Goal: Information Seeking & Learning: Learn about a topic

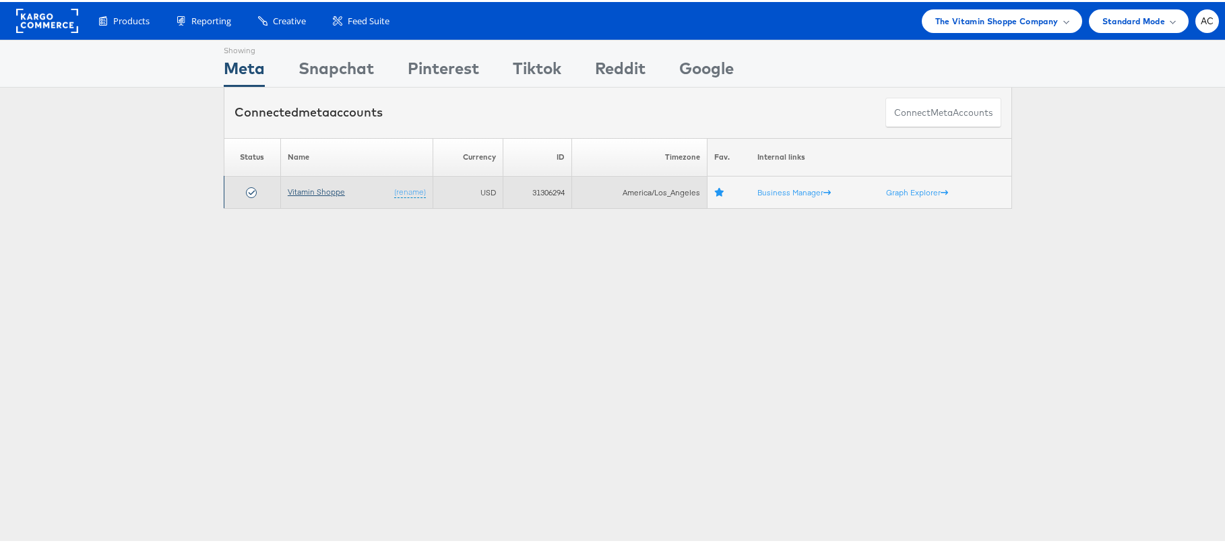
click at [323, 188] on link "Vitamin Shoppe" at bounding box center [316, 190] width 57 height 10
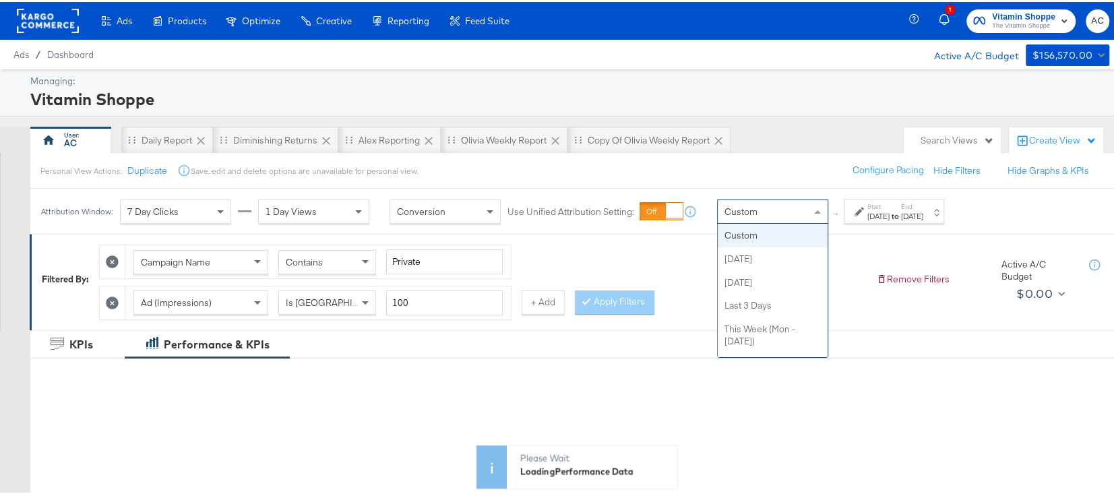
click at [771, 214] on div "Custom" at bounding box center [772, 209] width 110 height 23
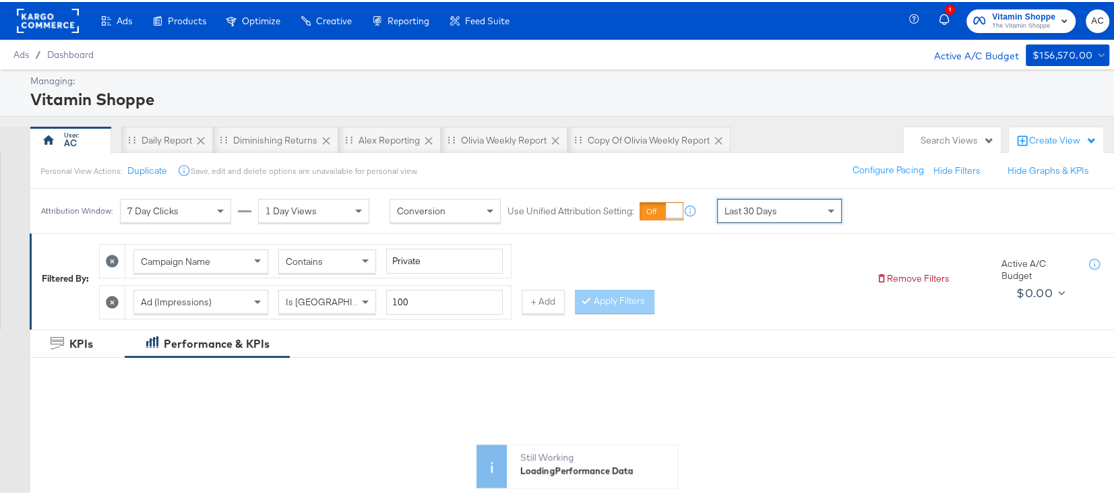
click at [107, 297] on icon at bounding box center [112, 300] width 13 height 13
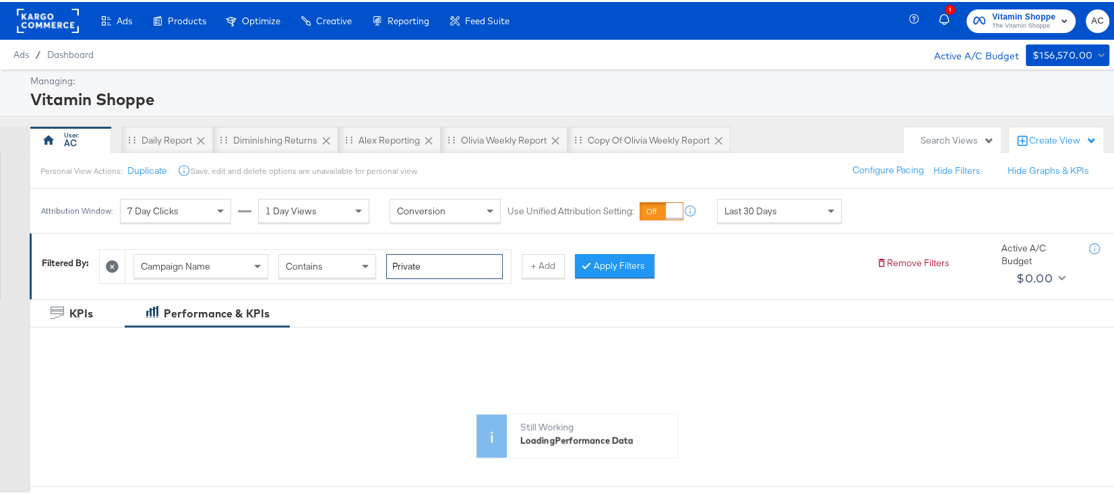
click at [404, 268] on input "Private" at bounding box center [444, 264] width 117 height 25
type input "creatine"
click at [579, 258] on button "Apply Filters" at bounding box center [614, 264] width 79 height 24
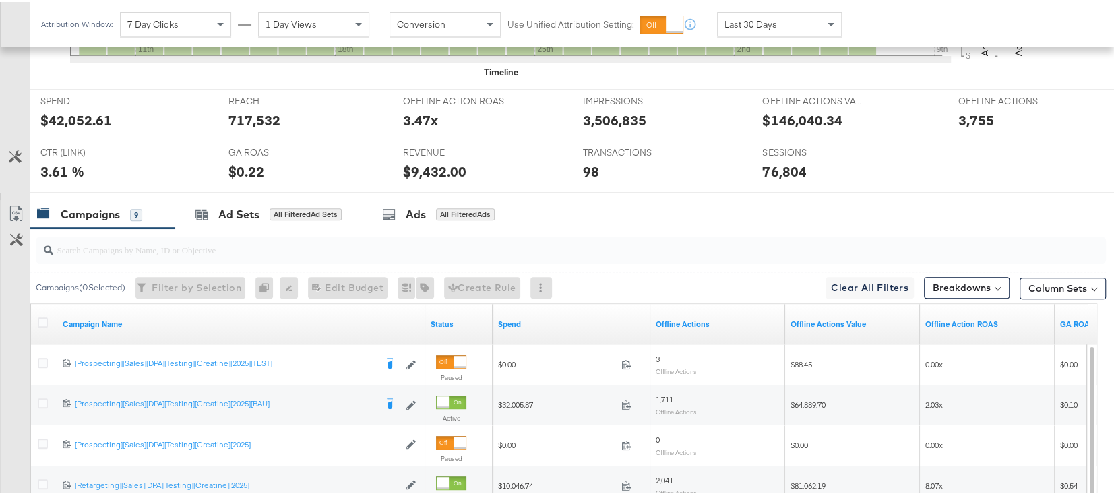
scroll to position [563, 0]
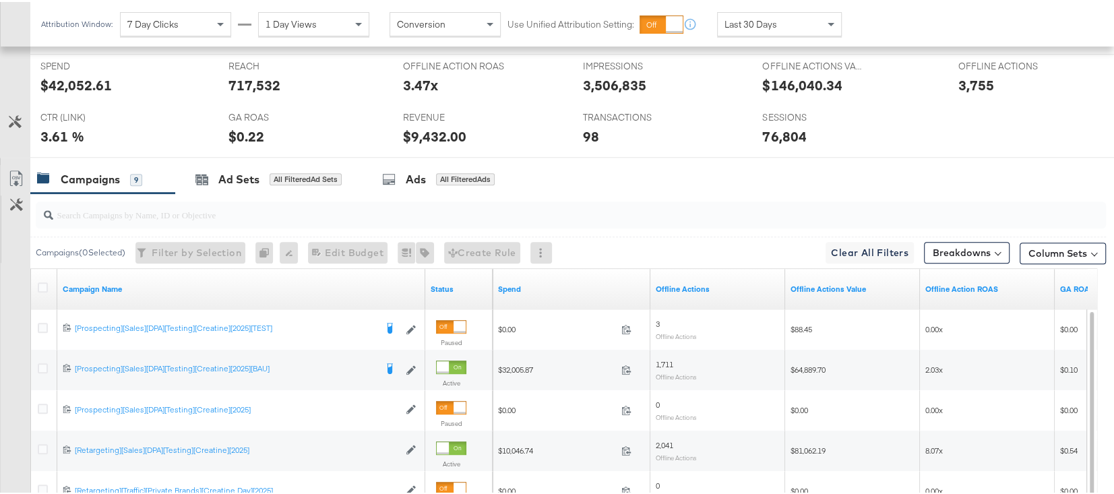
click at [509, 291] on div "Spend" at bounding box center [571, 287] width 158 height 22
click at [509, 284] on link "Spend" at bounding box center [571, 287] width 147 height 11
